Goal: Transaction & Acquisition: Purchase product/service

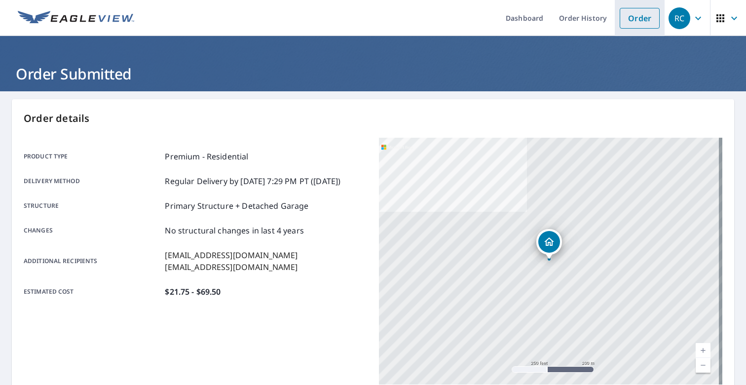
click at [631, 19] on link "Order" at bounding box center [639, 18] width 40 height 21
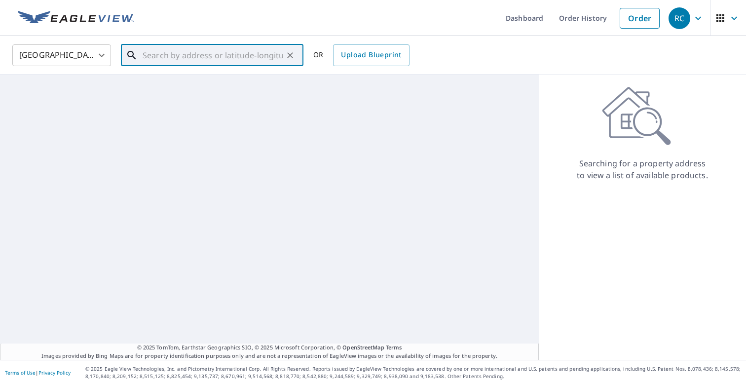
click at [207, 58] on input "text" at bounding box center [213, 55] width 141 height 28
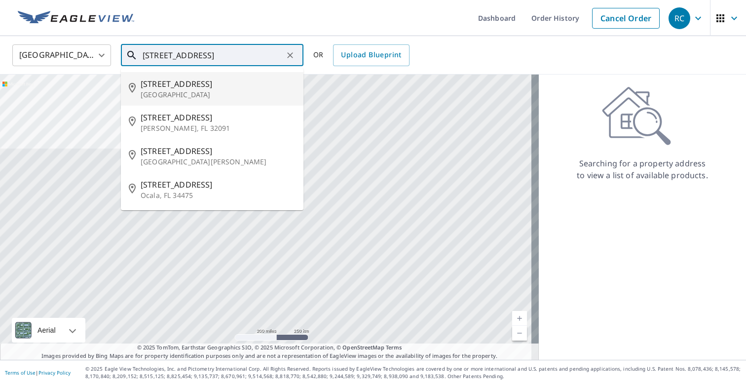
click at [241, 83] on span "[STREET_ADDRESS]" at bounding box center [218, 84] width 155 height 12
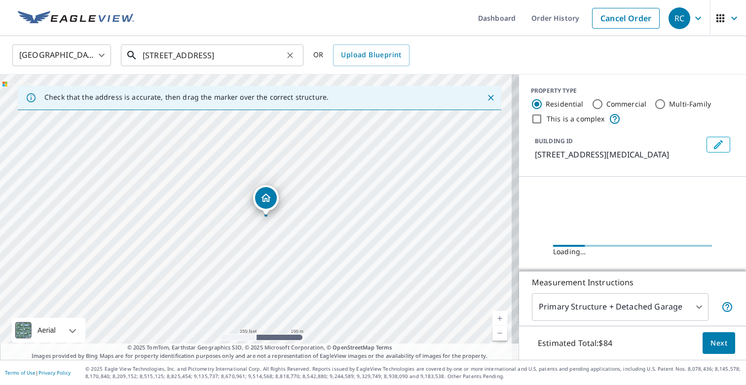
click at [166, 54] on input "[STREET_ADDRESS]" at bounding box center [213, 55] width 141 height 28
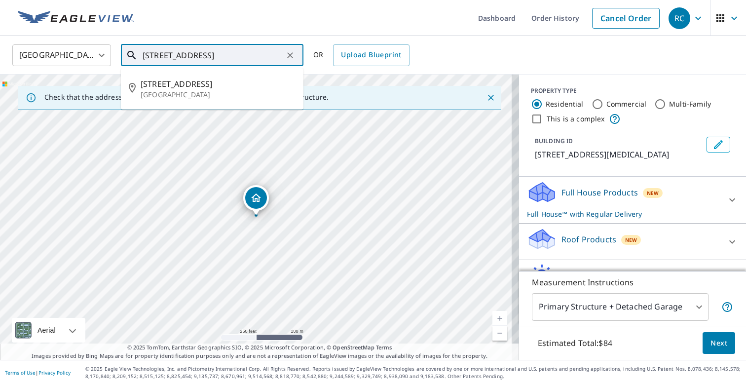
type input "[STREET_ADDRESS]"
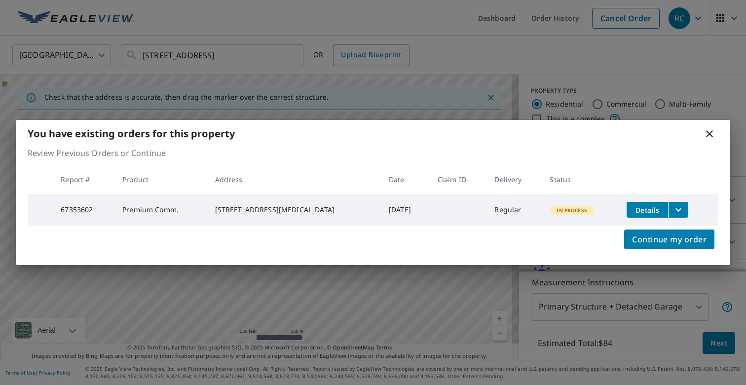
click at [703, 134] on icon at bounding box center [709, 134] width 12 height 12
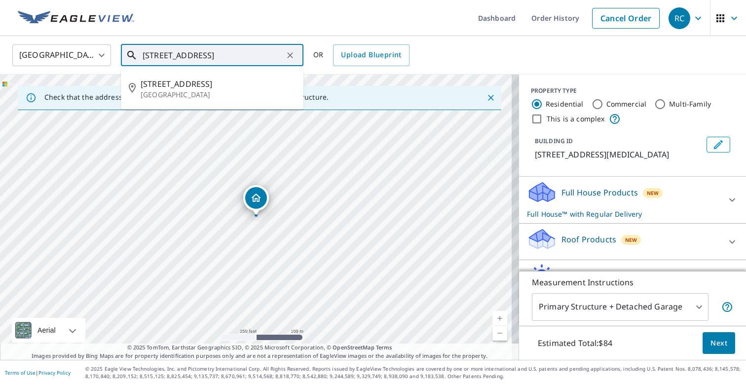
click at [252, 58] on input "[STREET_ADDRESS]" at bounding box center [213, 55] width 141 height 28
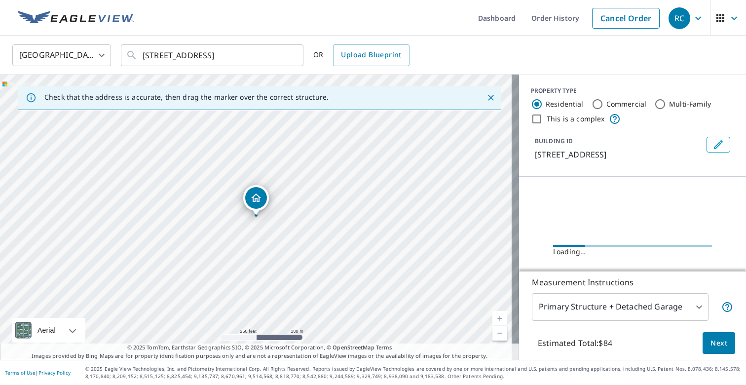
click at [494, 319] on link "Current Level 17, Zoom In" at bounding box center [499, 318] width 15 height 15
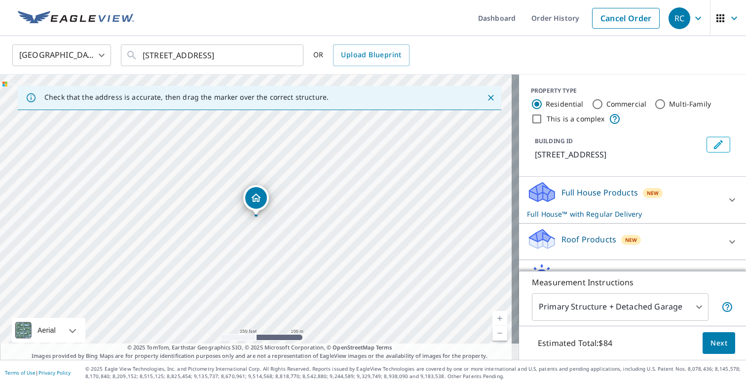
click at [494, 319] on link "Current Level 17, Zoom In" at bounding box center [499, 318] width 15 height 15
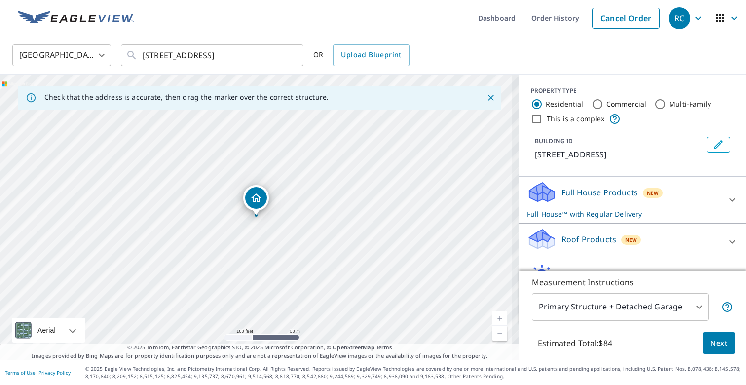
click at [494, 319] on link "Current Level 18, Zoom In" at bounding box center [499, 318] width 15 height 15
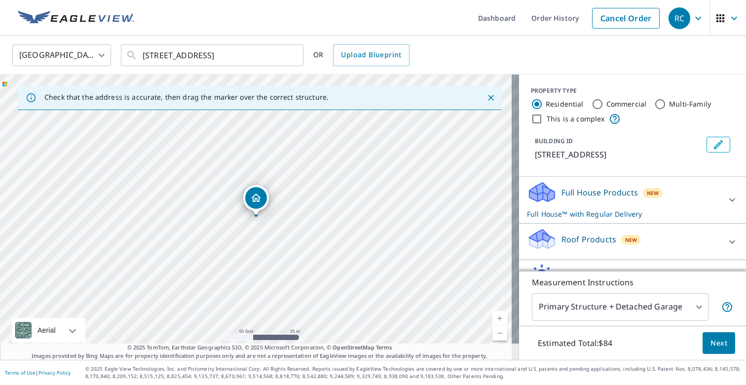
click at [493, 332] on link "Current Level 19, Zoom Out" at bounding box center [499, 332] width 15 height 15
drag, startPoint x: 257, startPoint y: 201, endPoint x: 160, endPoint y: 298, distance: 137.7
click at [702, 237] on div "Roof Products New" at bounding box center [623, 241] width 193 height 28
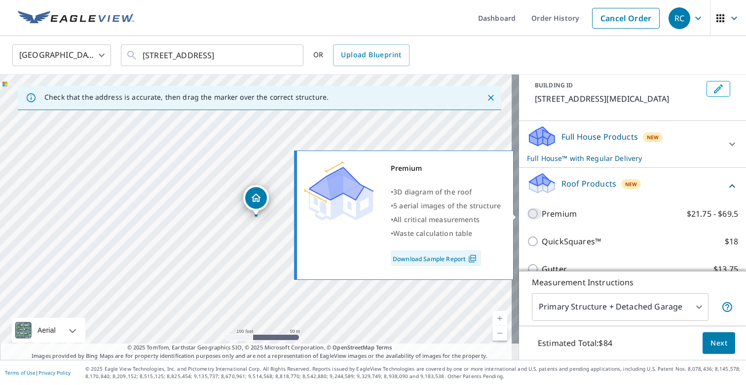
click at [529, 215] on input "Premium $21.75 - $69.5" at bounding box center [534, 214] width 15 height 12
checkbox input "true"
checkbox input "false"
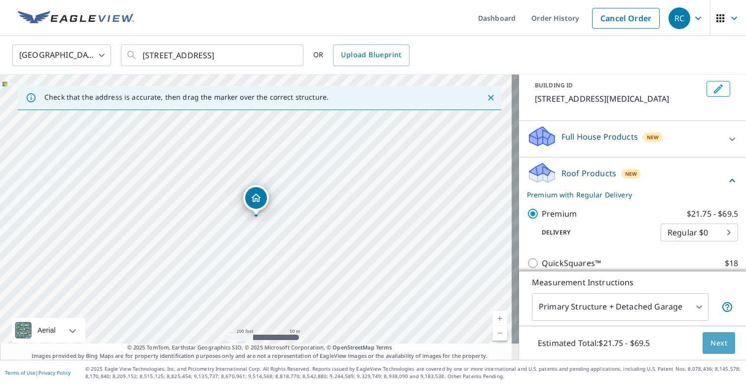
click at [717, 340] on span "Next" at bounding box center [718, 343] width 17 height 12
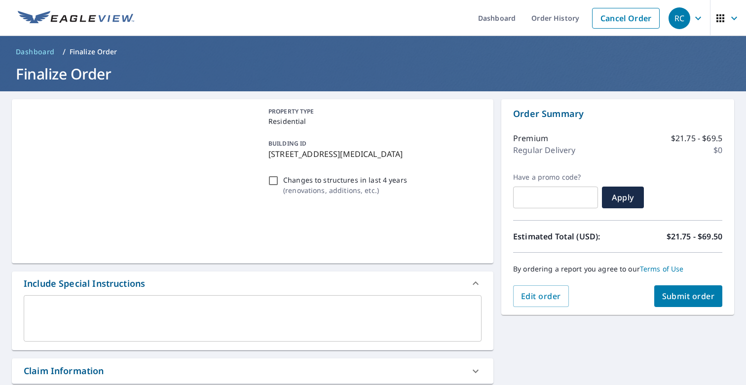
click at [675, 295] on span "Submit order" at bounding box center [688, 295] width 53 height 11
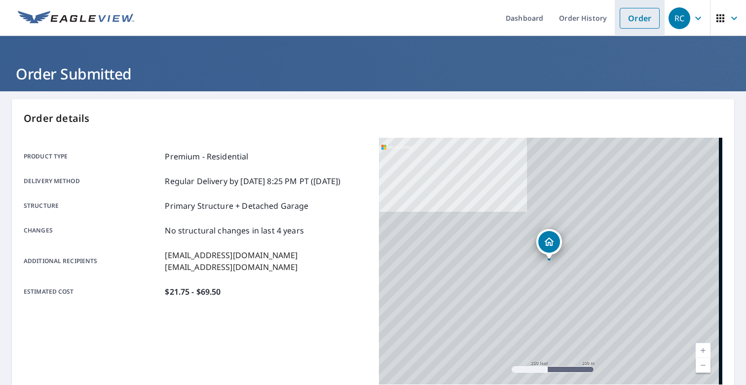
click at [632, 24] on link "Order" at bounding box center [639, 18] width 40 height 21
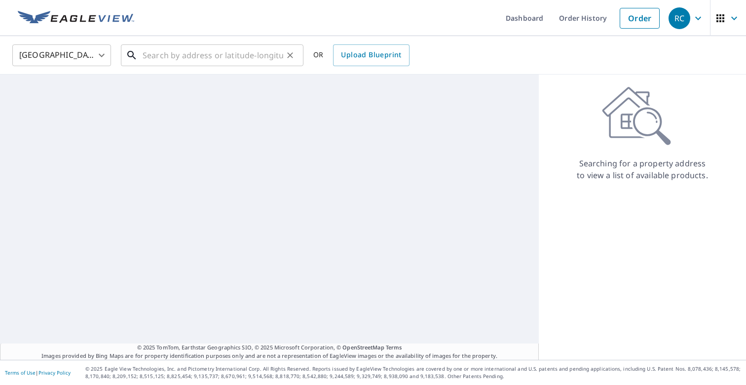
click at [178, 56] on input "text" at bounding box center [213, 55] width 141 height 28
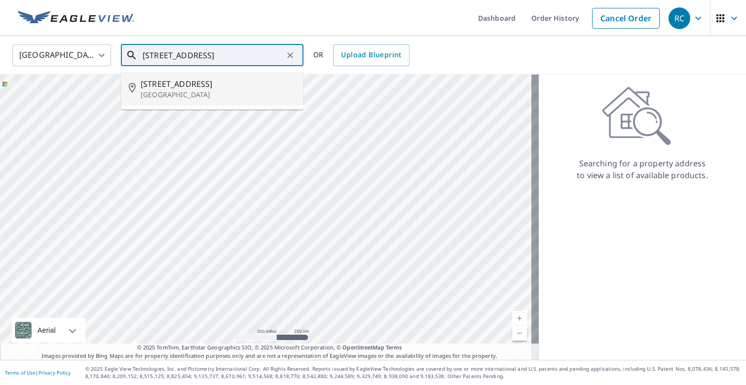
click at [177, 94] on p "[GEOGRAPHIC_DATA]" at bounding box center [218, 95] width 155 height 10
type input "[STREET_ADDRESS]"
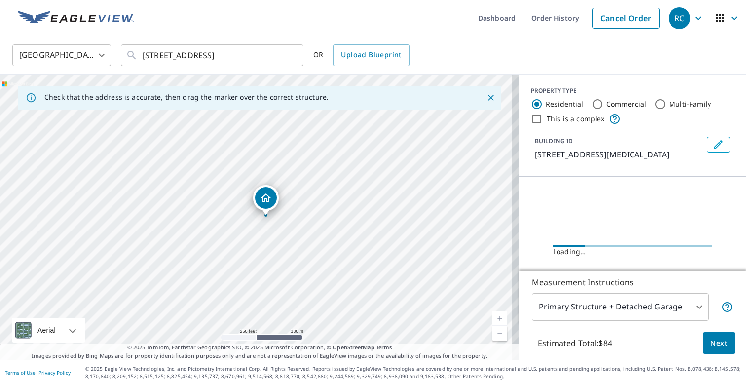
click at [492, 315] on link "Current Level 17, Zoom In" at bounding box center [499, 318] width 15 height 15
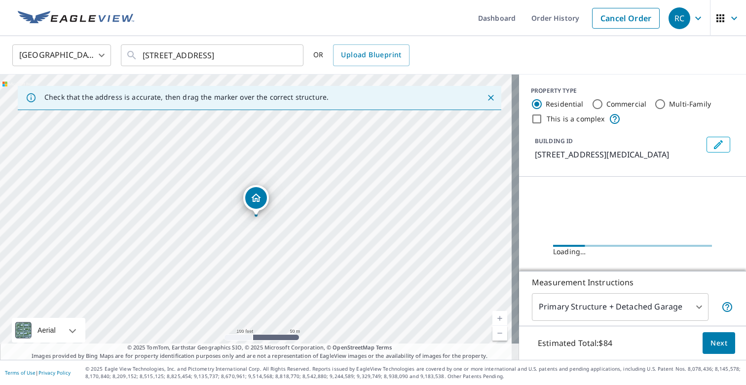
click at [492, 315] on link "Current Level 18, Zoom In" at bounding box center [499, 318] width 15 height 15
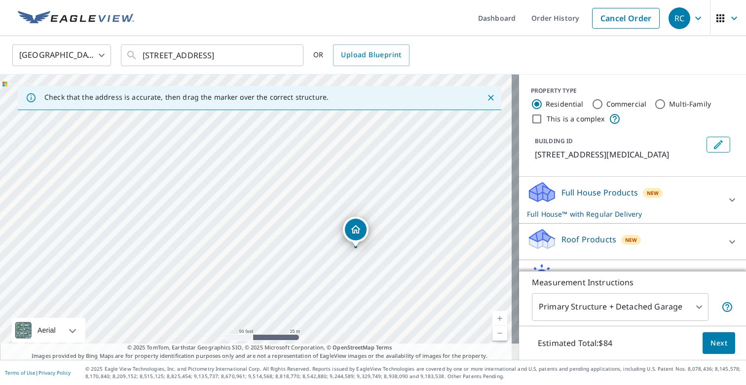
drag, startPoint x: 251, startPoint y: 198, endPoint x: 351, endPoint y: 230, distance: 104.5
click at [720, 241] on div at bounding box center [732, 242] width 24 height 24
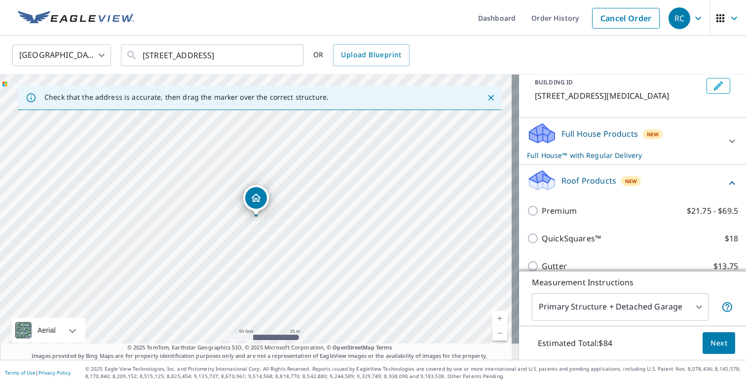
scroll to position [60, 0]
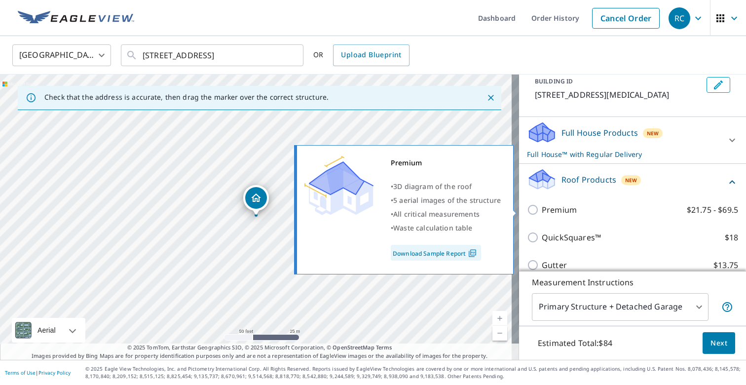
click at [527, 208] on input "Premium $21.75 - $69.5" at bounding box center [534, 210] width 15 height 12
checkbox input "true"
checkbox input "false"
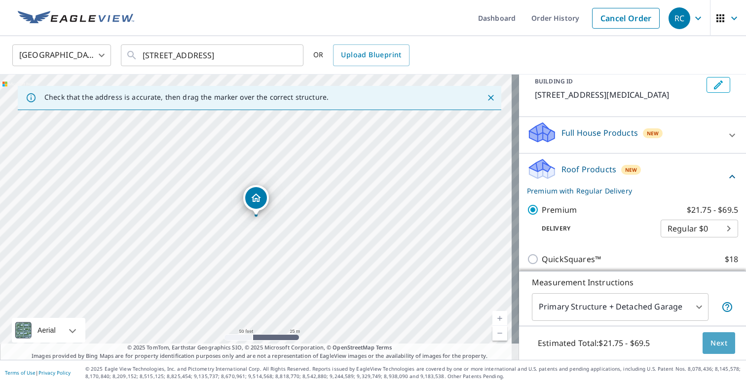
click at [717, 347] on span "Next" at bounding box center [718, 343] width 17 height 12
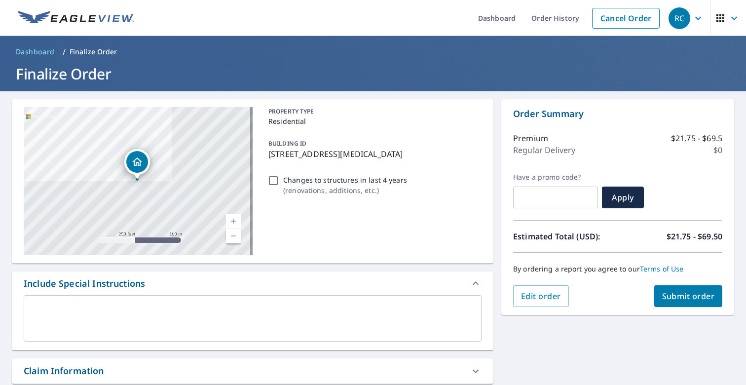
click at [671, 289] on button "Submit order" at bounding box center [688, 296] width 69 height 22
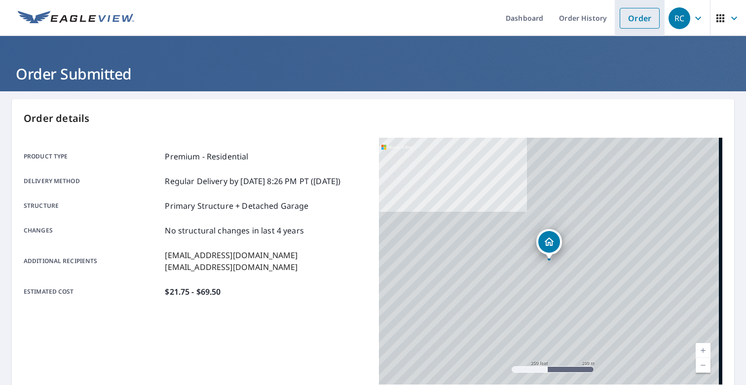
click at [633, 21] on link "Order" at bounding box center [639, 18] width 40 height 21
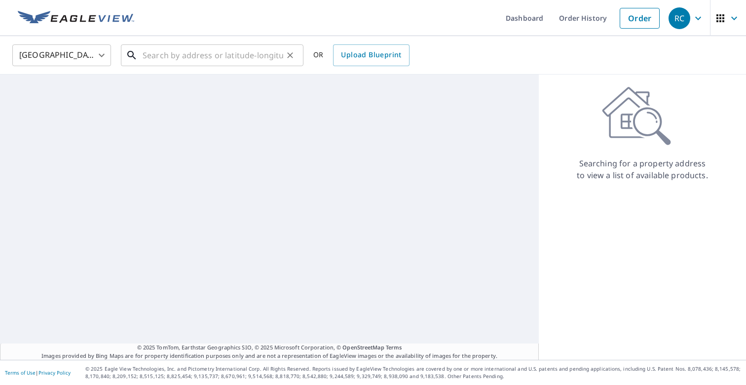
click at [156, 59] on input "text" at bounding box center [213, 55] width 141 height 28
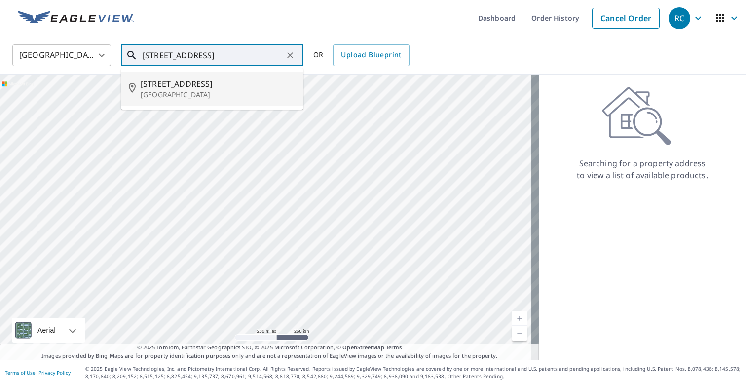
click at [180, 99] on p "[GEOGRAPHIC_DATA]" at bounding box center [218, 95] width 155 height 10
type input "[STREET_ADDRESS]"
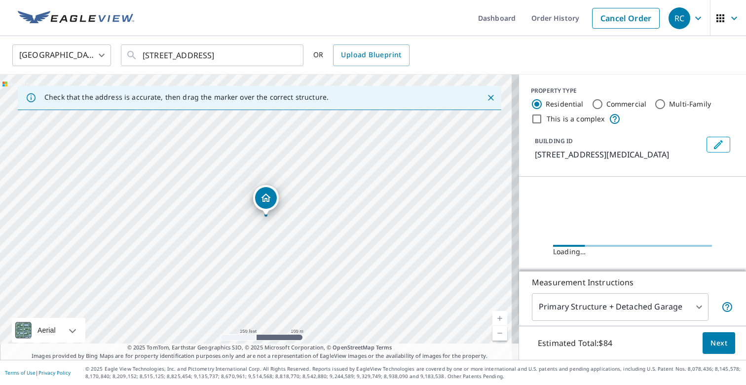
click at [492, 315] on link "Current Level 17, Zoom In" at bounding box center [499, 318] width 15 height 15
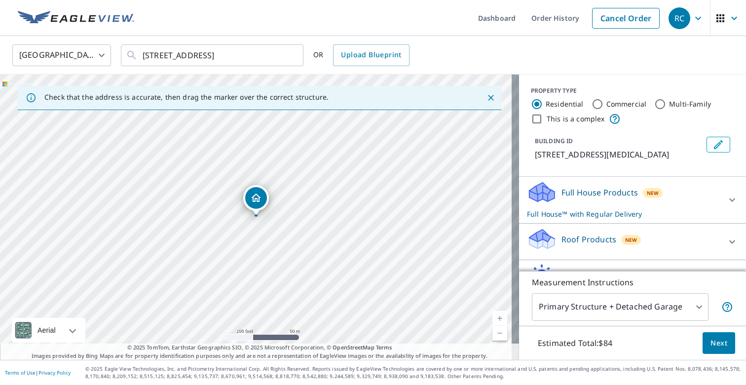
click at [353, 190] on div "[STREET_ADDRESS][MEDICAL_DATA]" at bounding box center [259, 216] width 519 height 285
drag, startPoint x: 350, startPoint y: 185, endPoint x: 362, endPoint y: 239, distance: 55.0
click at [362, 239] on div "[STREET_ADDRESS][MEDICAL_DATA]" at bounding box center [259, 216] width 519 height 285
drag, startPoint x: 267, startPoint y: 250, endPoint x: 266, endPoint y: 182, distance: 67.6
click at [698, 242] on div "Roof Products New" at bounding box center [623, 241] width 193 height 28
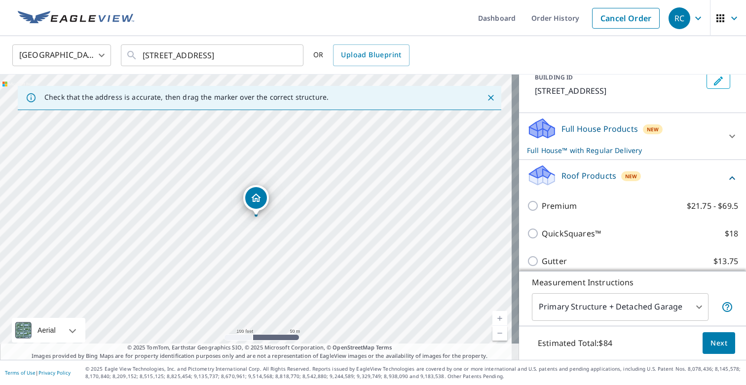
scroll to position [70, 0]
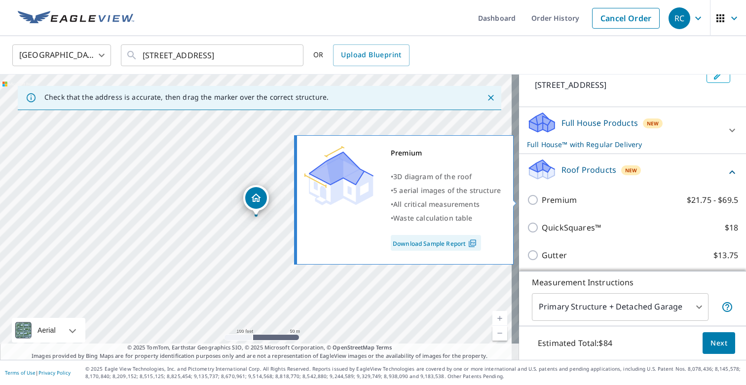
click at [527, 198] on input "Premium $21.75 - $69.5" at bounding box center [534, 200] width 15 height 12
checkbox input "true"
checkbox input "false"
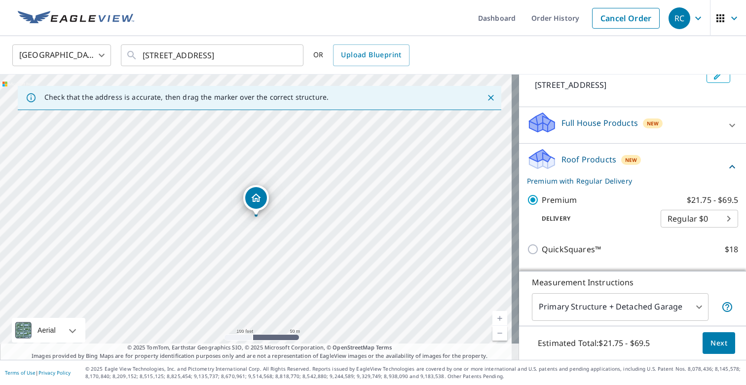
click at [713, 342] on span "Next" at bounding box center [718, 343] width 17 height 12
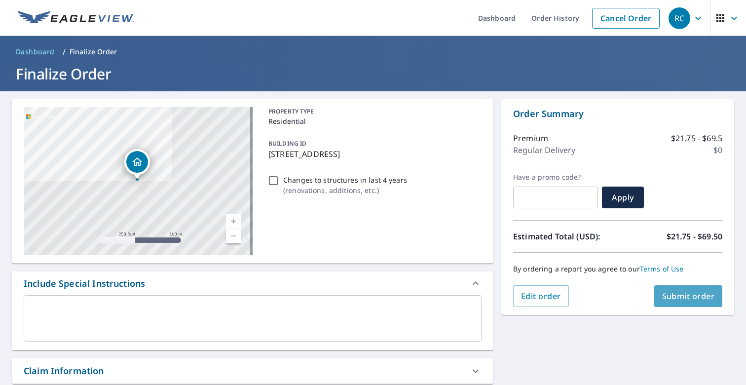
click at [676, 294] on span "Submit order" at bounding box center [688, 295] width 53 height 11
